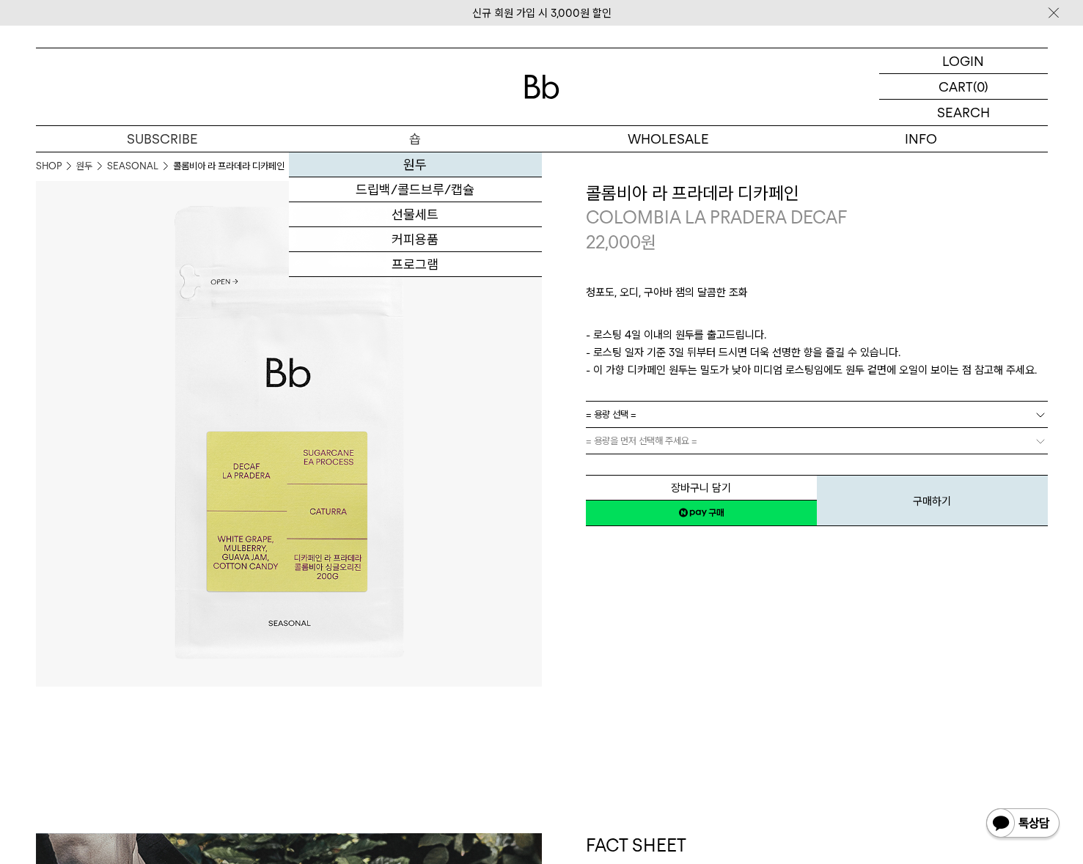
click at [452, 160] on link "원두" at bounding box center [415, 165] width 253 height 25
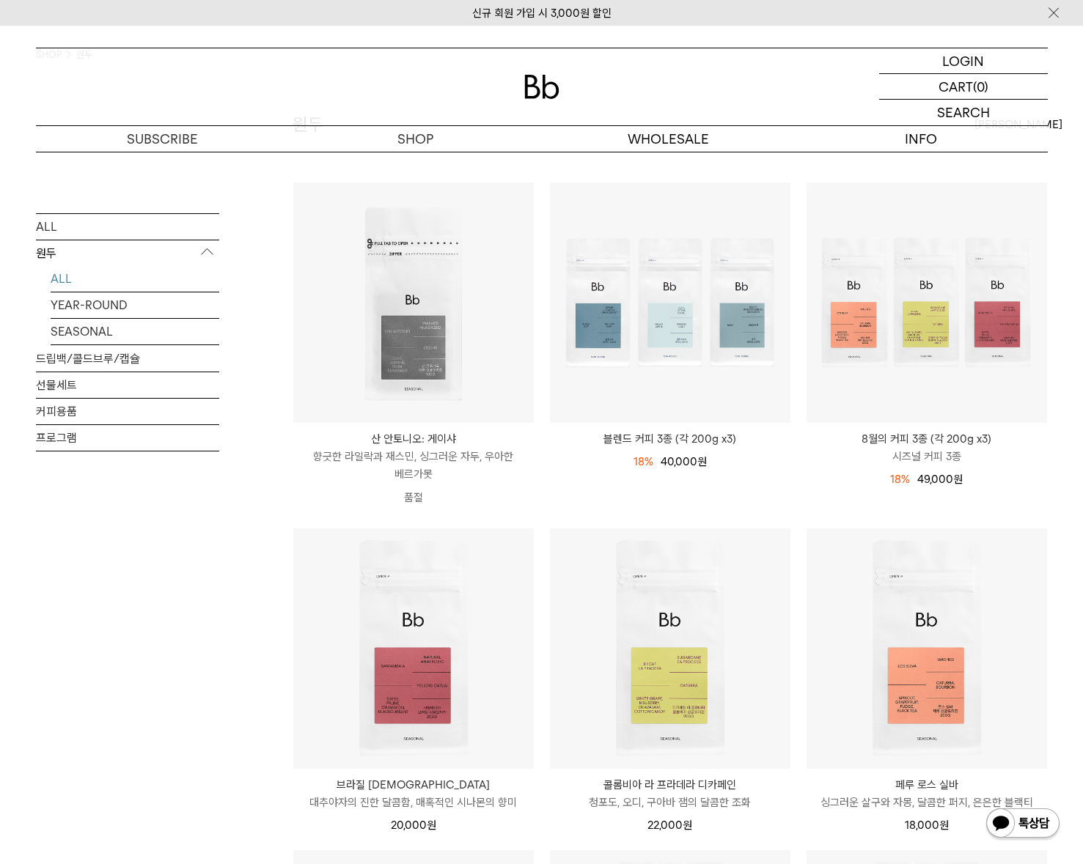
scroll to position [147, 0]
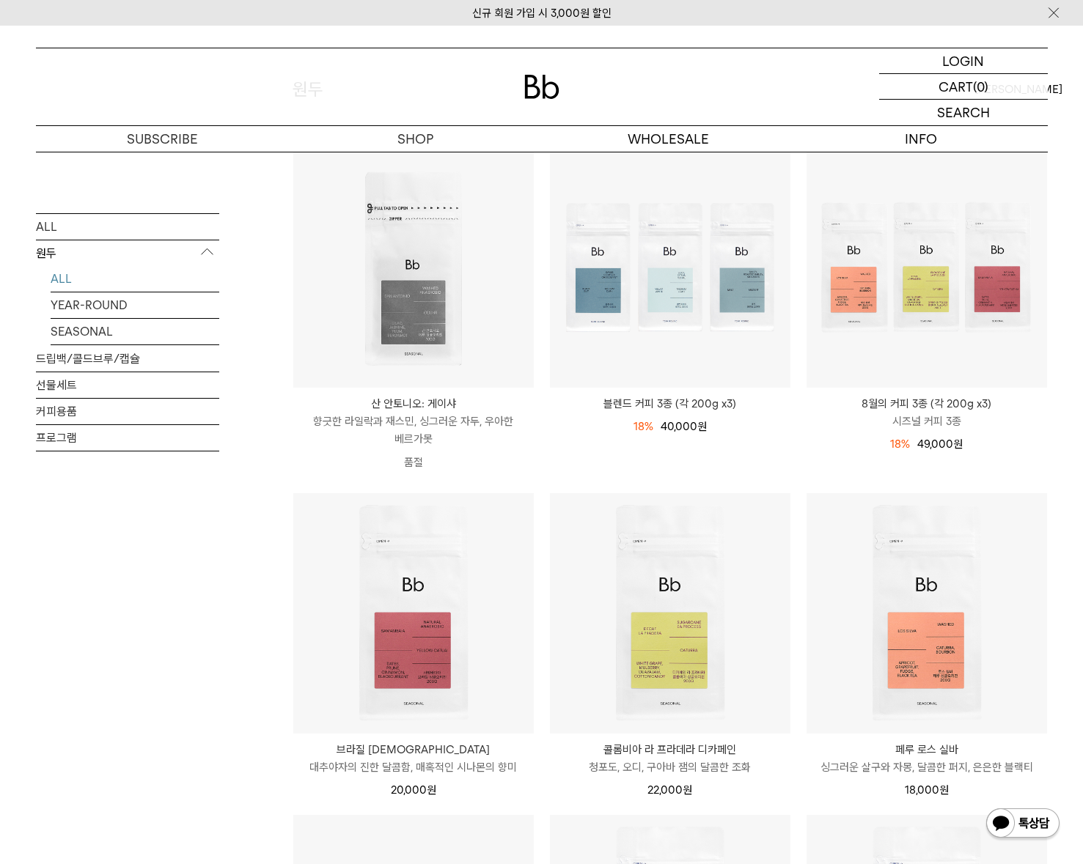
click at [195, 537] on div "ALL 원두 ALL YEAR-ROUND SEASONAL 드립백/콜드브루/캡슐 선물세트 커피용품 프로그램" at bounding box center [127, 398] width 183 height 370
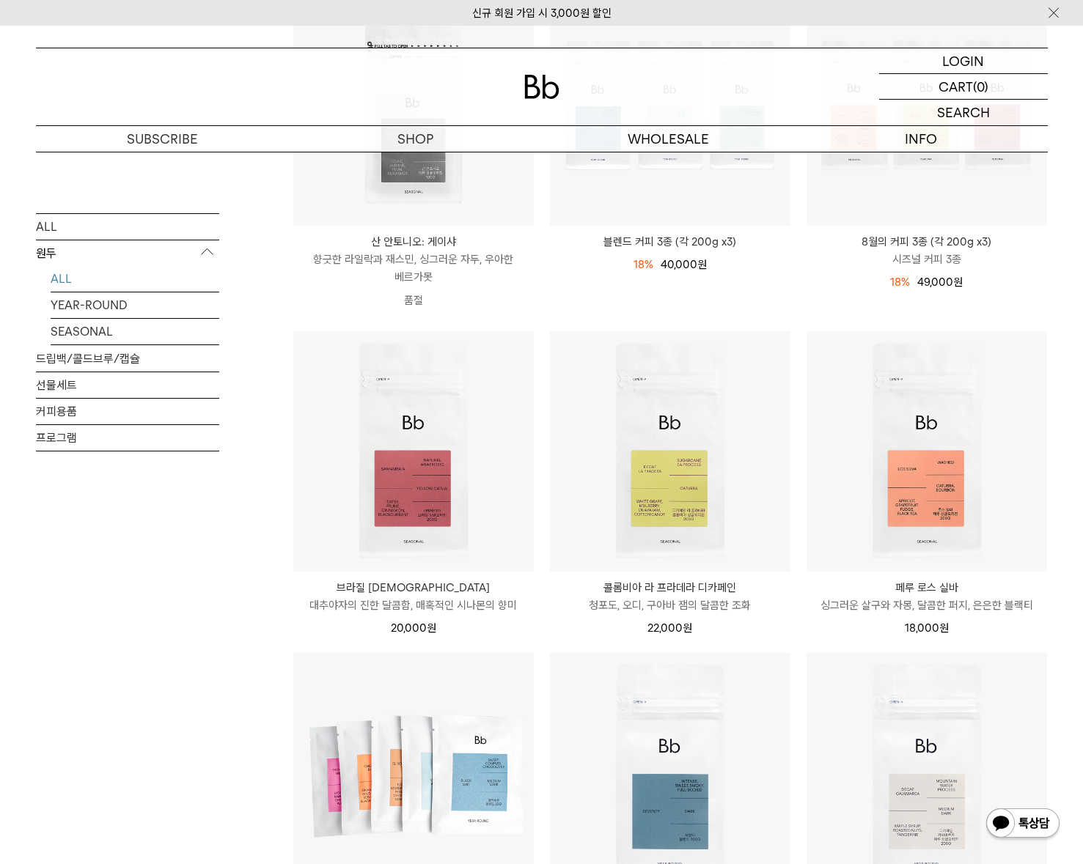
scroll to position [0, 0]
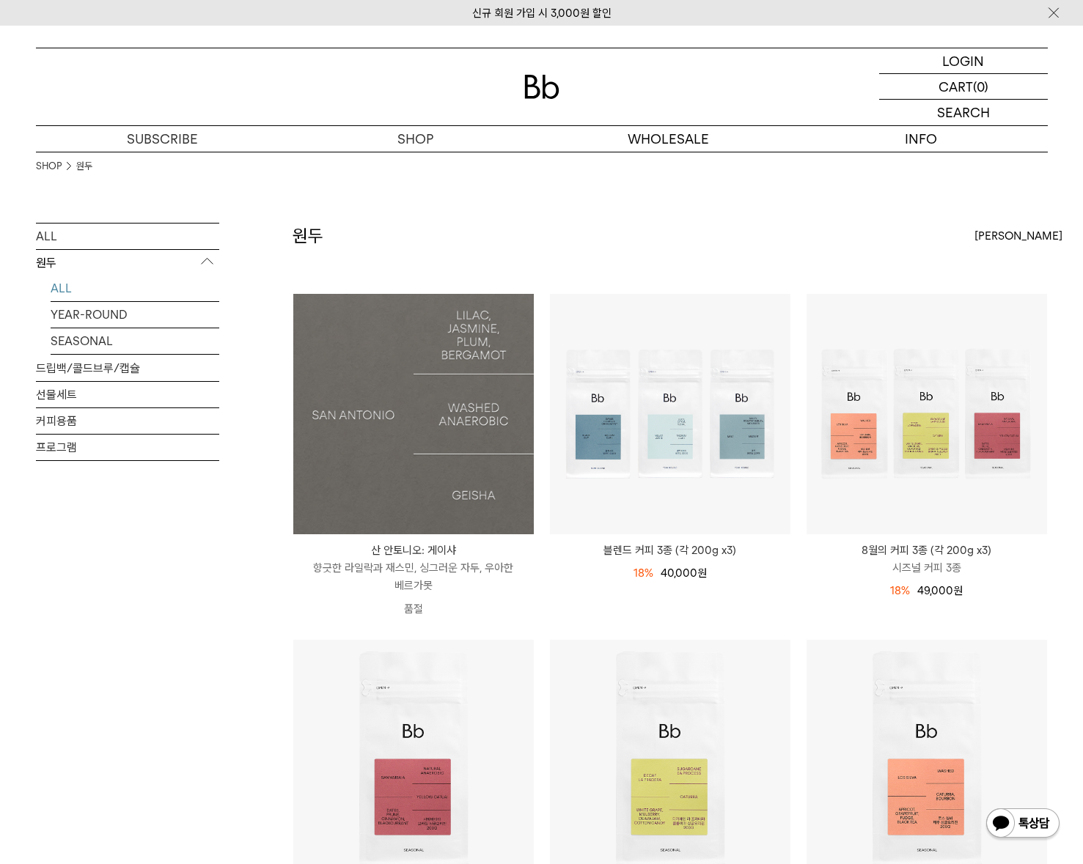
click at [394, 476] on img at bounding box center [413, 414] width 241 height 241
